Goal: Task Accomplishment & Management: Use online tool/utility

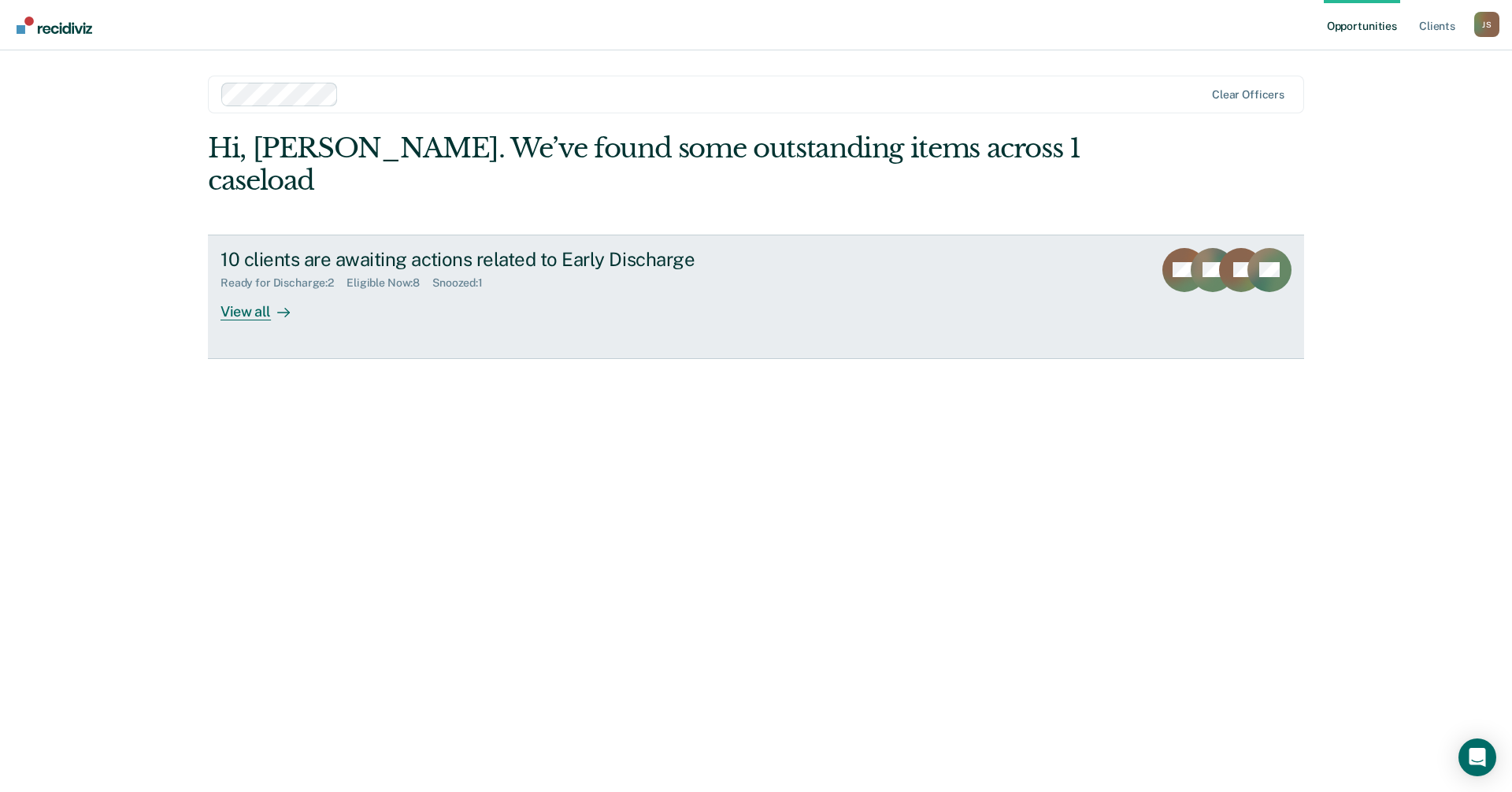
click at [244, 290] on div "View all" at bounding box center [264, 305] width 88 height 30
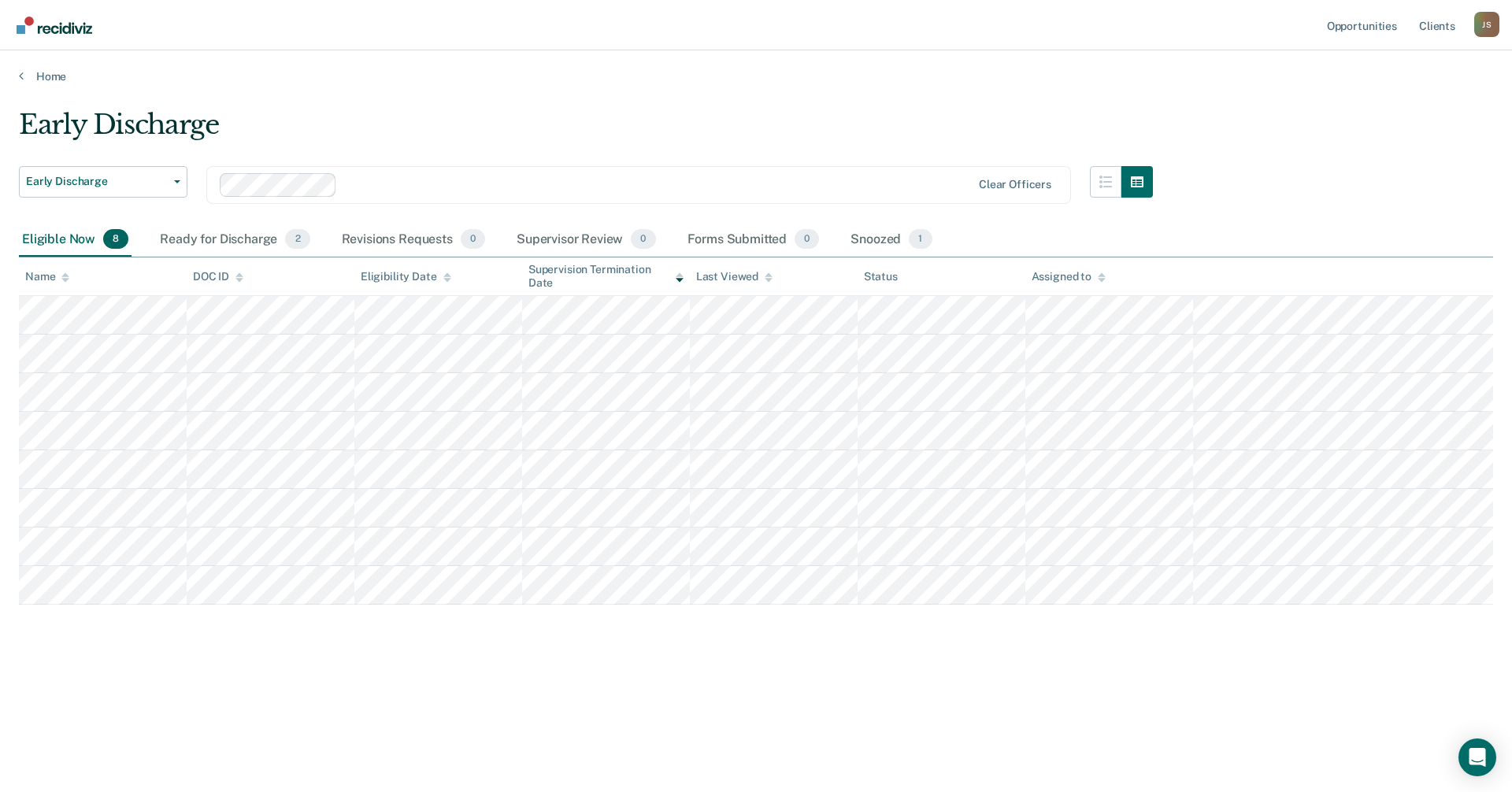
click at [232, 690] on div "Early Discharge Early Discharge Early Discharge Clear officers Eligible Now 8 R…" at bounding box center [756, 416] width 1474 height 615
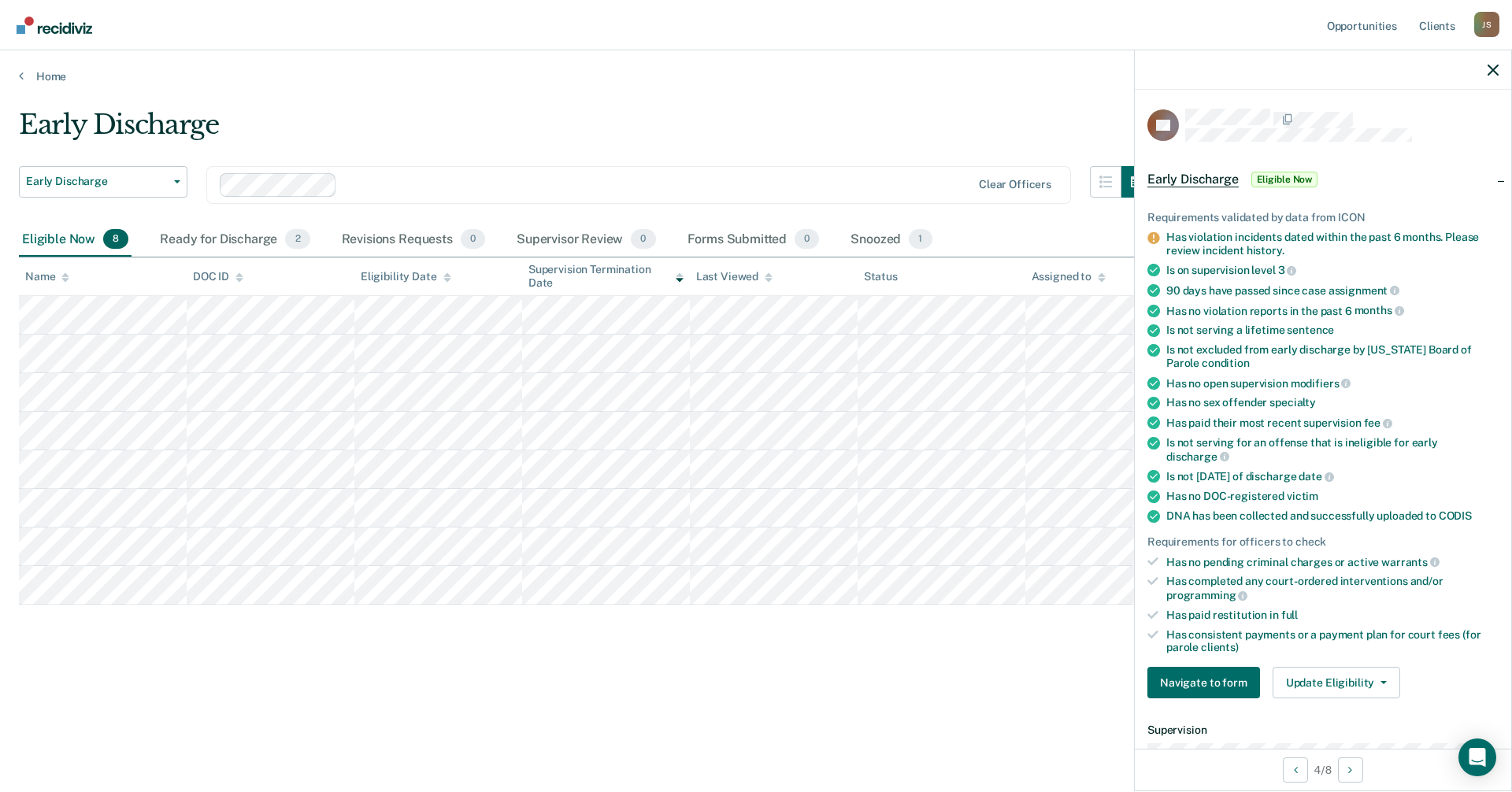
scroll to position [393, 0]
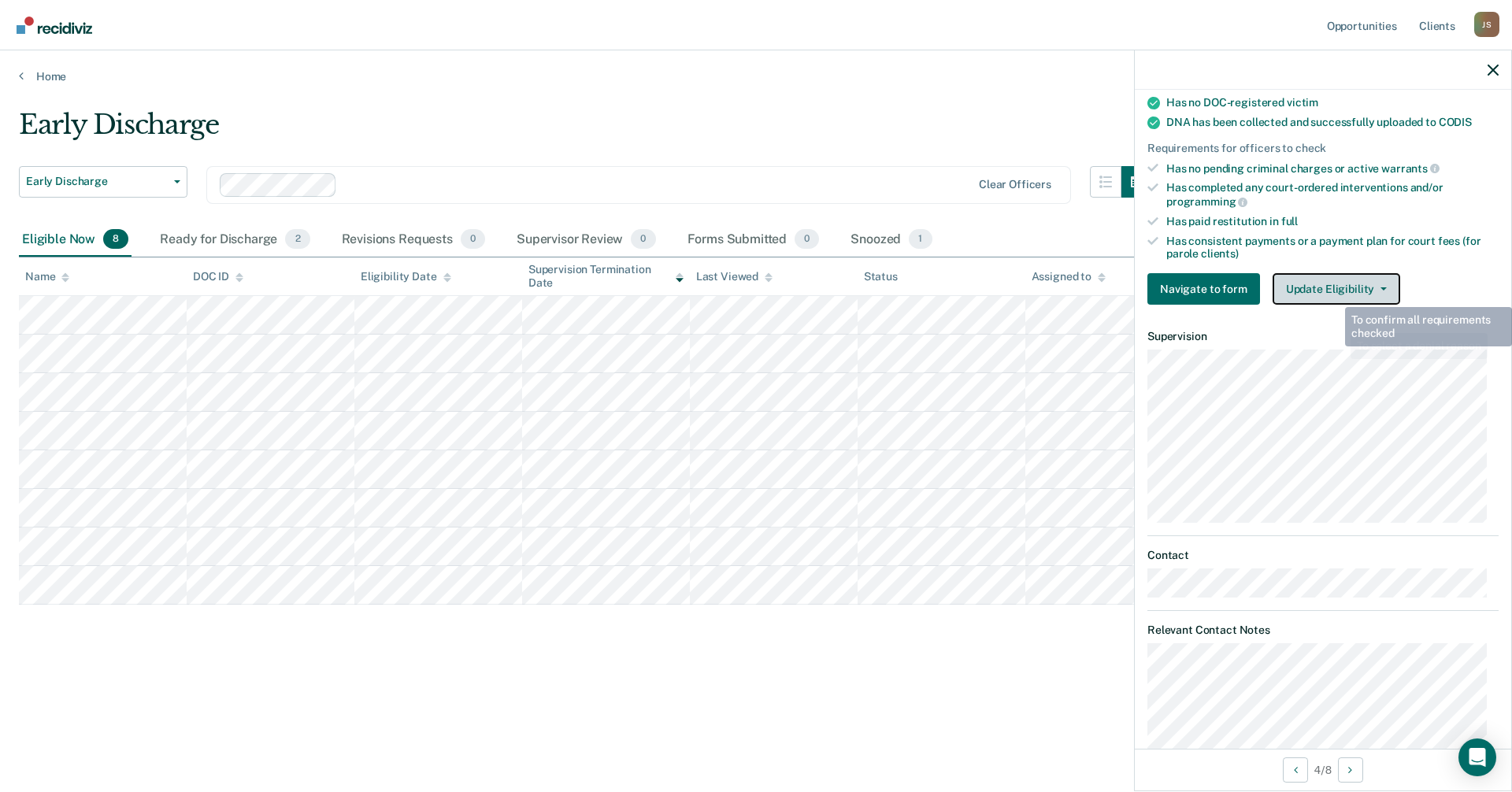
click at [1330, 274] on button "Update Eligibility" at bounding box center [1336, 289] width 127 height 31
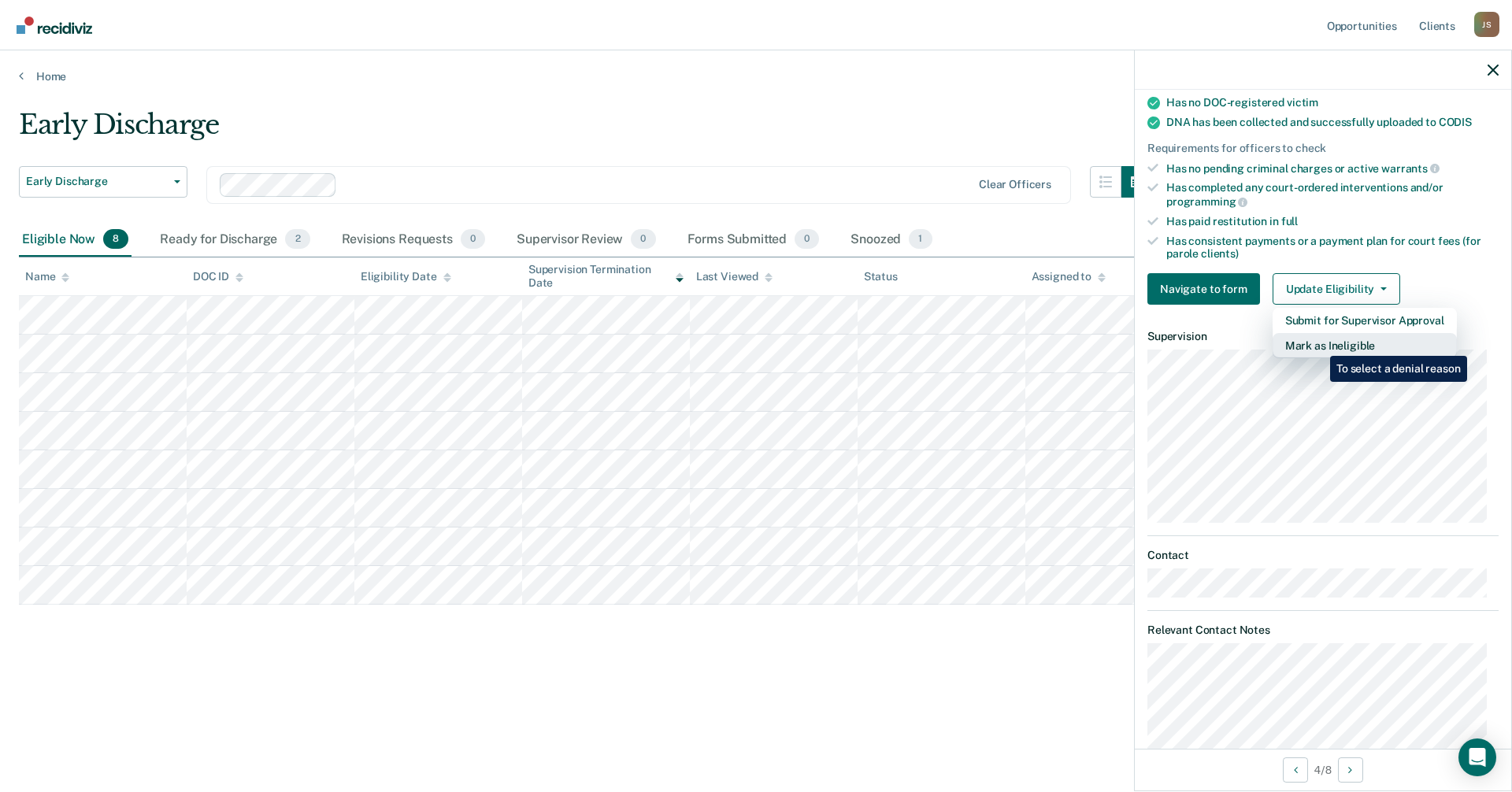
click at [1319, 344] on button "Mark as Ineligible" at bounding box center [1365, 345] width 184 height 25
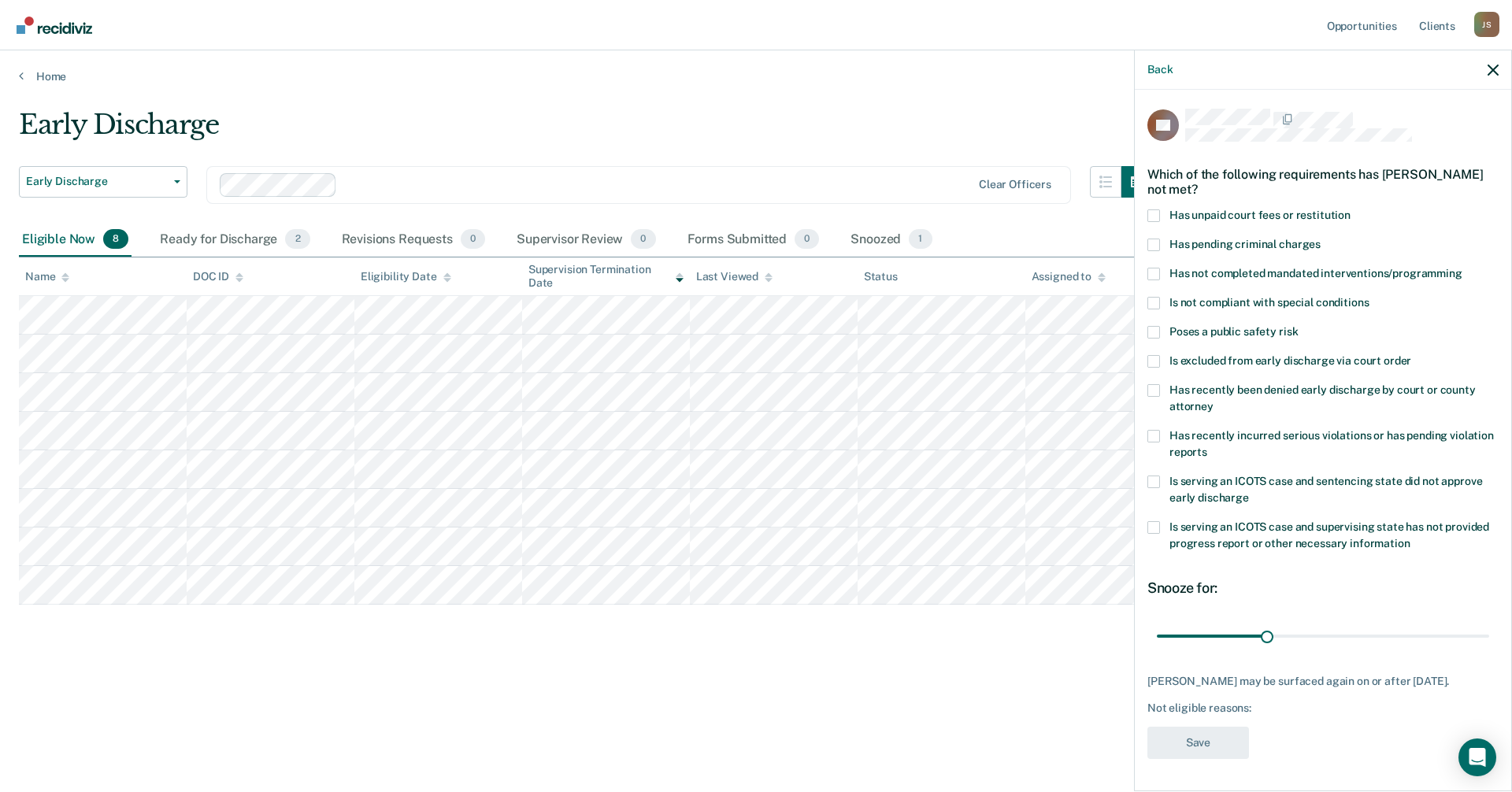
click at [1159, 218] on span at bounding box center [1154, 215] width 13 height 13
click at [1351, 209] on input "Has unpaid court fees or restitution" at bounding box center [1351, 209] width 0 height 0
click at [1153, 298] on span at bounding box center [1154, 303] width 13 height 13
click at [1368, 297] on input "Is not compliant with special conditions" at bounding box center [1368, 297] width 0 height 0
click at [1154, 439] on span at bounding box center [1154, 437] width 13 height 13
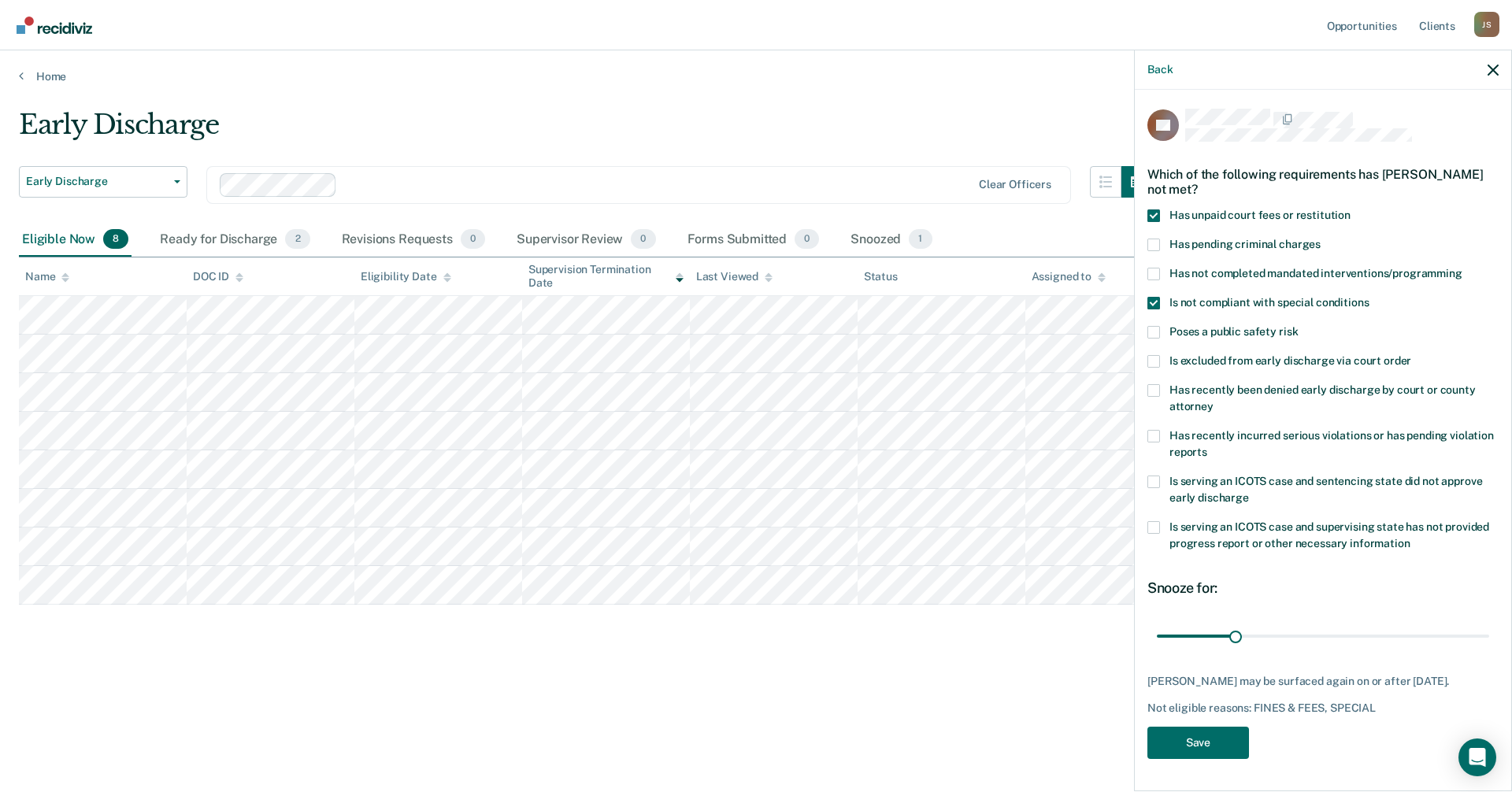
click at [1207, 447] on input "Has recently incurred serious violations or has pending violation reports" at bounding box center [1207, 447] width 0 height 0
click at [1152, 271] on span at bounding box center [1154, 274] width 13 height 13
click at [1462, 268] on input "Has not completed mandated interventions/programming" at bounding box center [1462, 268] width 0 height 0
click at [1190, 745] on button "Save" at bounding box center [1198, 755] width 101 height 32
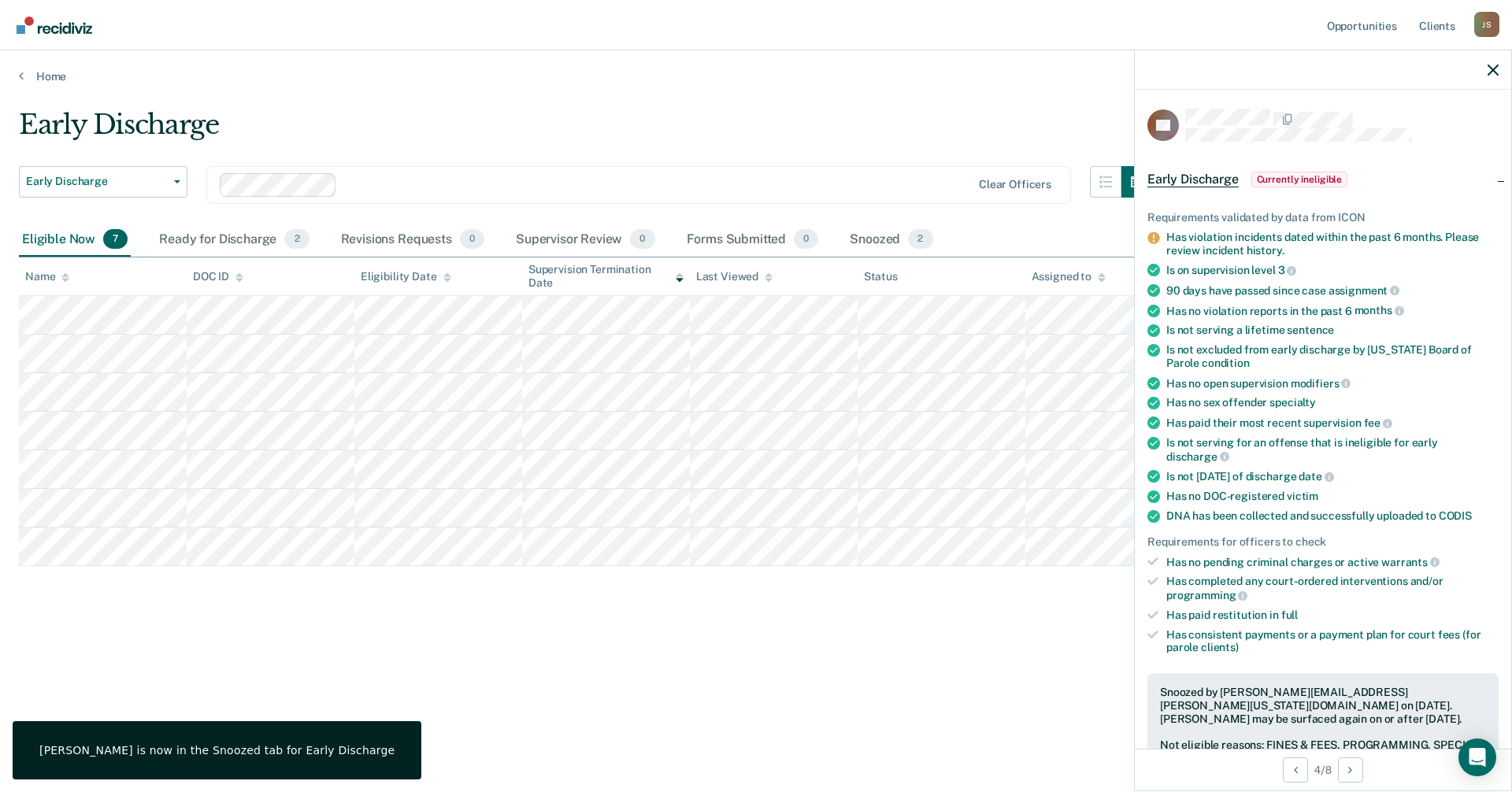
click at [684, 660] on div "Early Discharge Early Discharge Early Discharge Clear officers Eligible Now 7 R…" at bounding box center [756, 391] width 1474 height 565
click at [259, 248] on div "Ready for Discharge 2" at bounding box center [233, 240] width 156 height 35
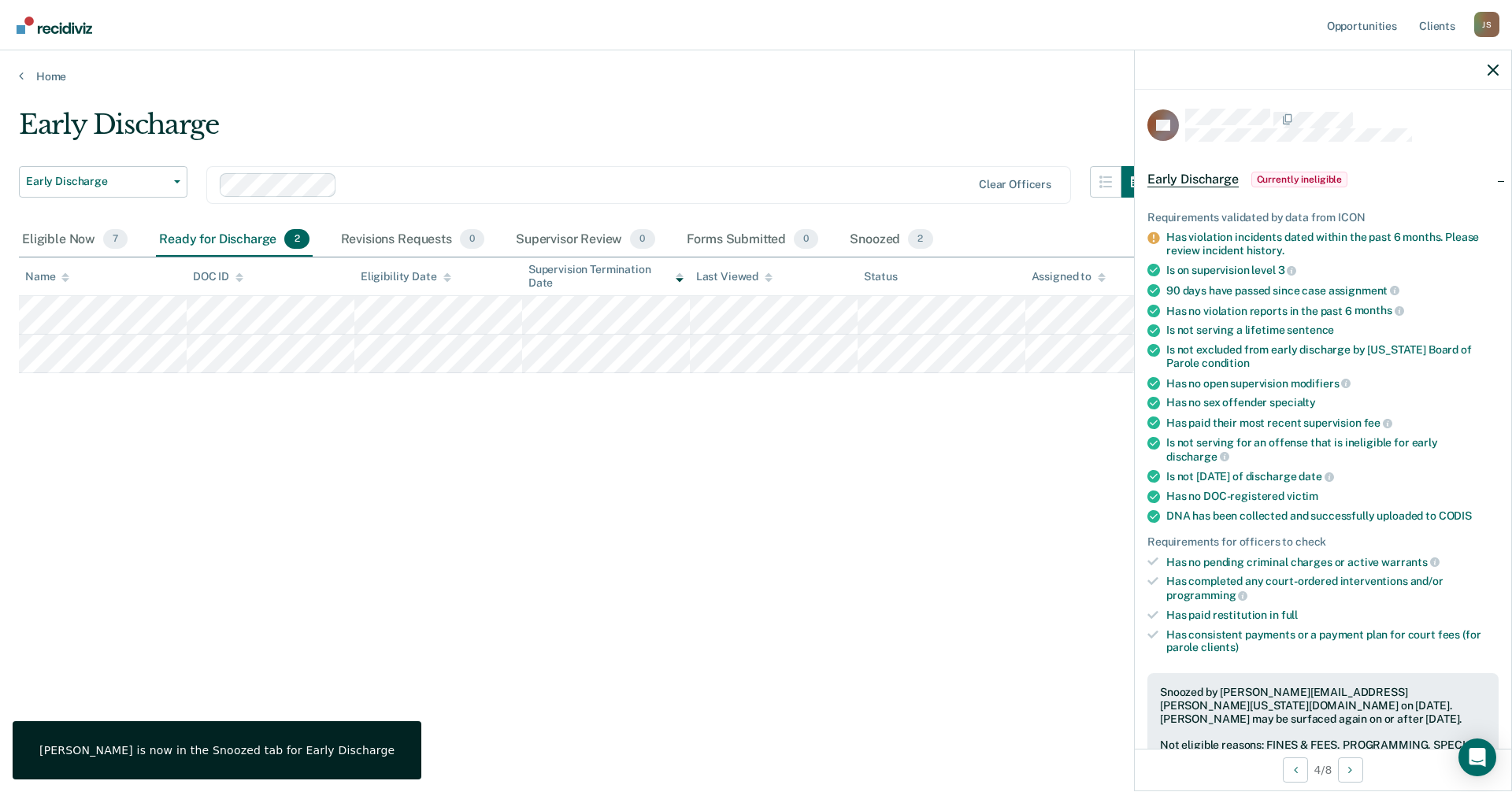
click at [522, 482] on div "Early Discharge Early Discharge Early Discharge Clear officers Eligible Now 7 R…" at bounding box center [756, 391] width 1474 height 565
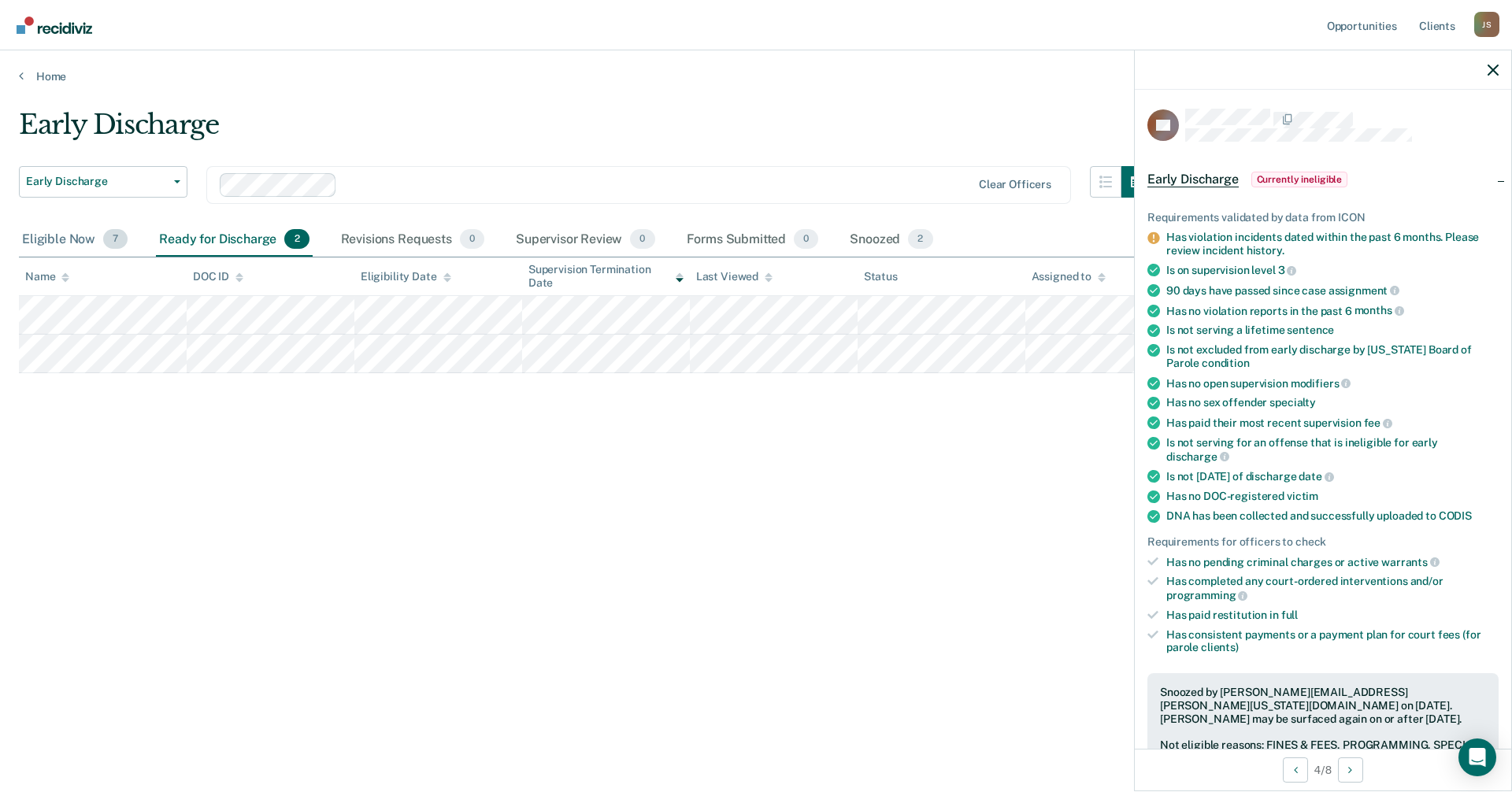
click at [50, 239] on div "Eligible Now 7" at bounding box center [75, 240] width 111 height 35
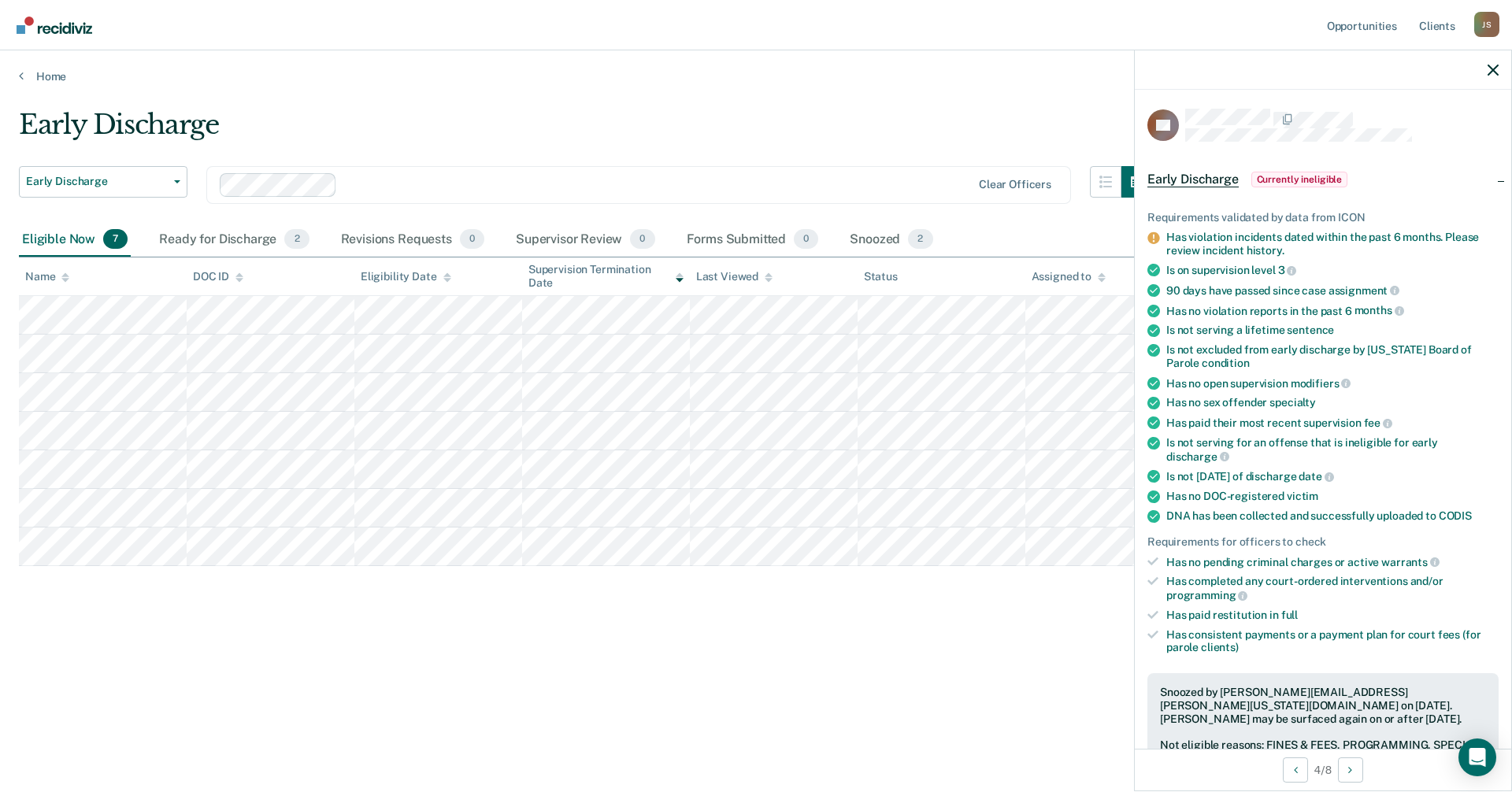
click at [113, 645] on div "Early Discharge Early Discharge Early Discharge Clear officers Eligible Now 7 R…" at bounding box center [756, 391] width 1474 height 565
click at [158, 191] on button "Early Discharge" at bounding box center [103, 181] width 169 height 31
click at [393, 144] on div "Early Discharge" at bounding box center [586, 131] width 1134 height 45
